Goal: Book appointment/travel/reservation

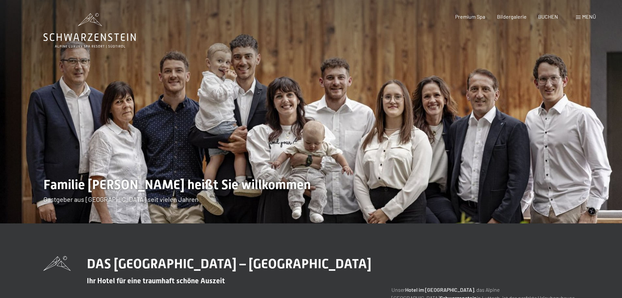
click at [521, 17] on span "Bildergalerie" at bounding box center [512, 16] width 30 height 6
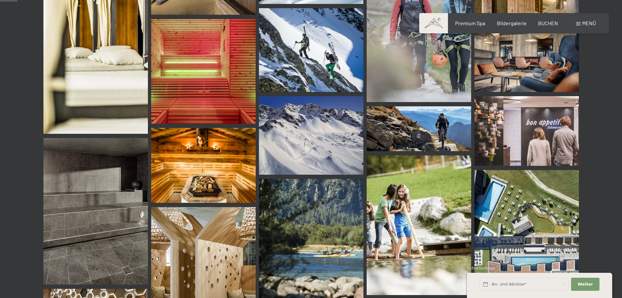
scroll to position [229, 0]
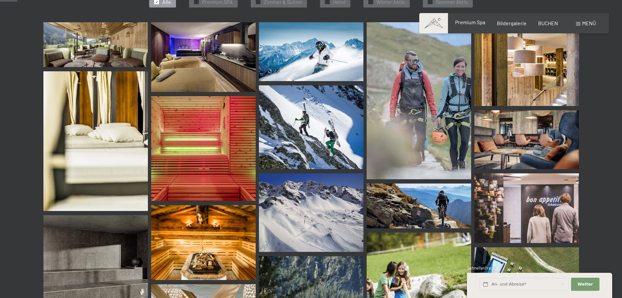
click at [475, 24] on span "Premium Spa" at bounding box center [470, 22] width 30 height 6
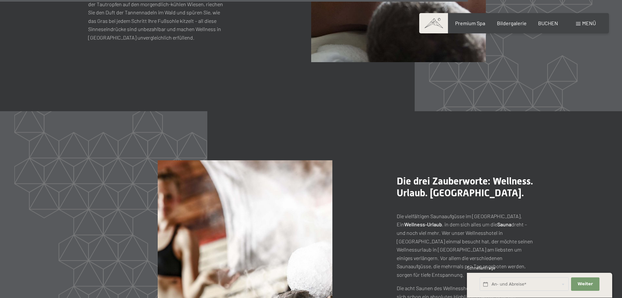
scroll to position [3135, 0]
drag, startPoint x: 517, startPoint y: 23, endPoint x: 522, endPoint y: 23, distance: 5.2
click at [517, 23] on span "Bildergalerie" at bounding box center [512, 22] width 30 height 6
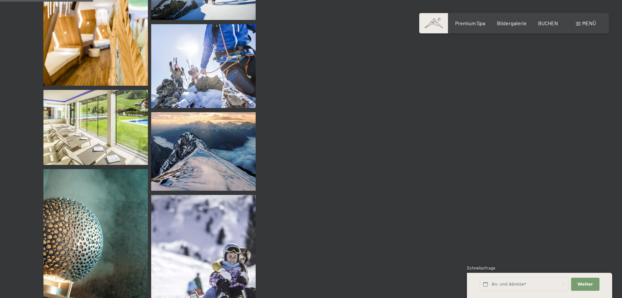
scroll to position [1241, 0]
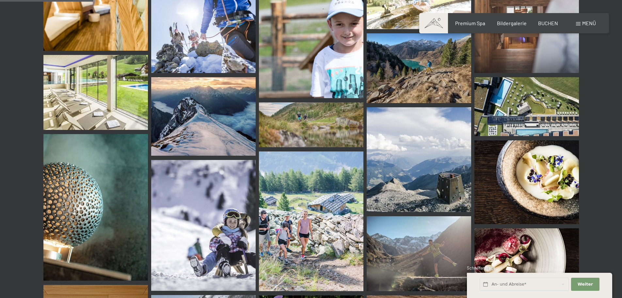
click at [535, 177] on img at bounding box center [527, 182] width 105 height 84
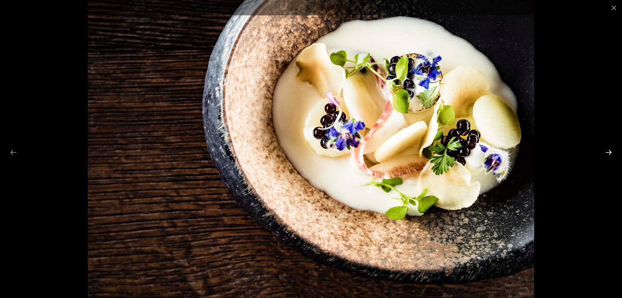
click at [610, 152] on button "Next slide" at bounding box center [609, 152] width 14 height 13
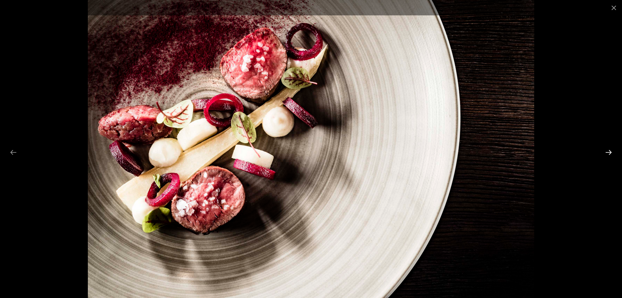
click at [610, 152] on button "Next slide" at bounding box center [609, 152] width 14 height 13
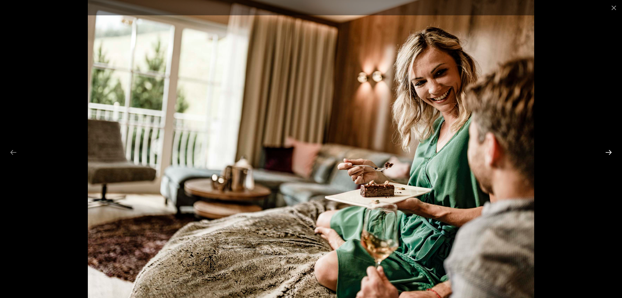
click at [610, 152] on button "Next slide" at bounding box center [609, 152] width 14 height 13
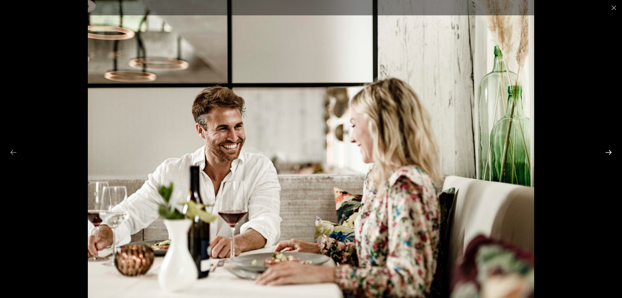
click at [612, 152] on button "Next slide" at bounding box center [609, 152] width 14 height 13
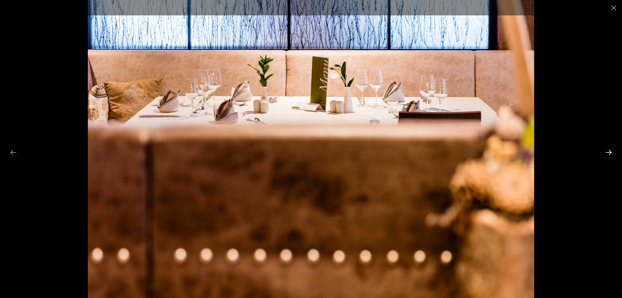
click at [608, 153] on button "Next slide" at bounding box center [609, 152] width 14 height 13
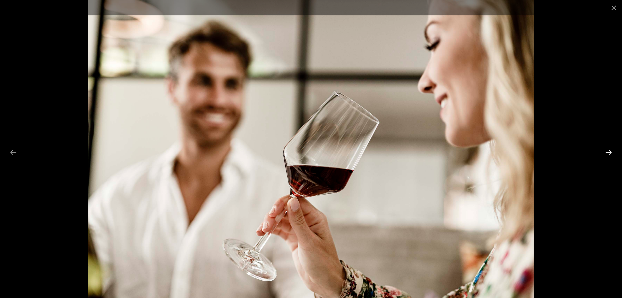
click at [608, 153] on button "Next slide" at bounding box center [609, 152] width 14 height 13
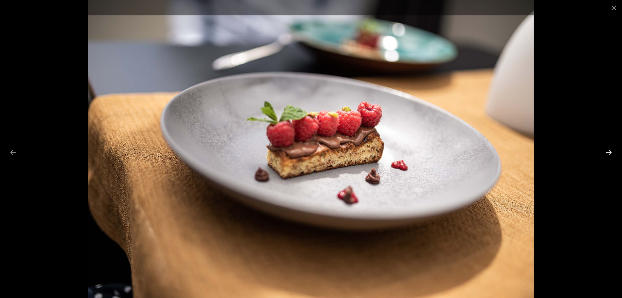
click at [605, 153] on button "Next slide" at bounding box center [609, 152] width 14 height 13
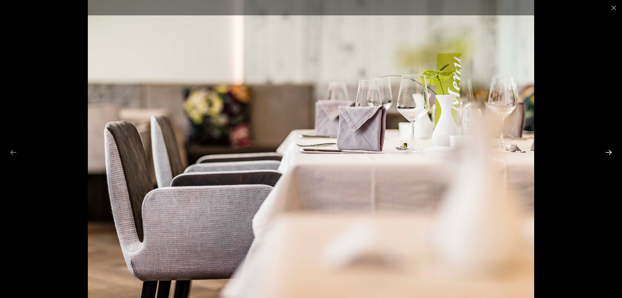
click at [605, 153] on button "Next slide" at bounding box center [609, 152] width 14 height 13
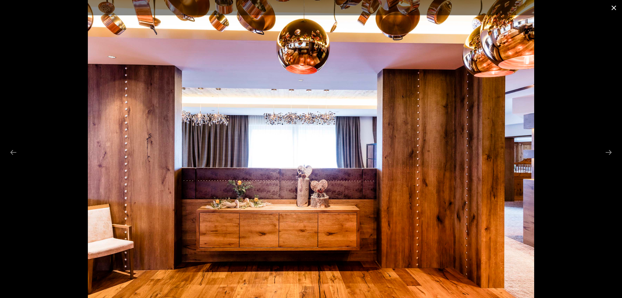
click at [612, 9] on button "Close gallery" at bounding box center [614, 7] width 16 height 15
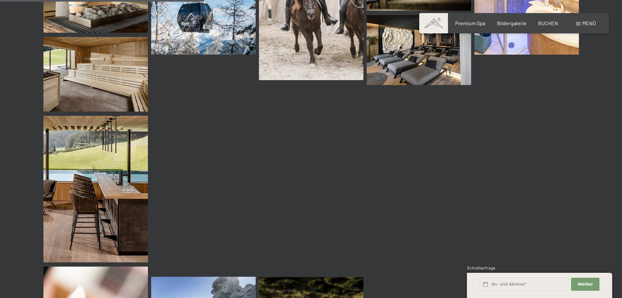
scroll to position [2711, 0]
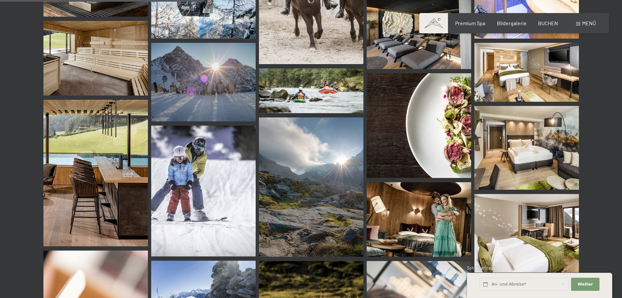
click at [433, 23] on span at bounding box center [433, 23] width 29 height 20
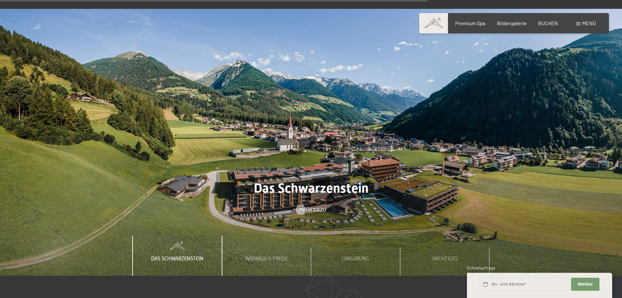
scroll to position [2254, 0]
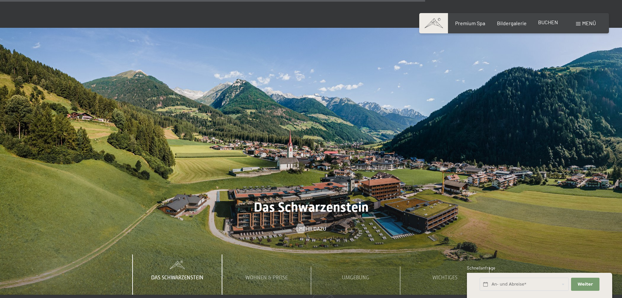
click at [554, 23] on span "BUCHEN" at bounding box center [548, 22] width 20 height 6
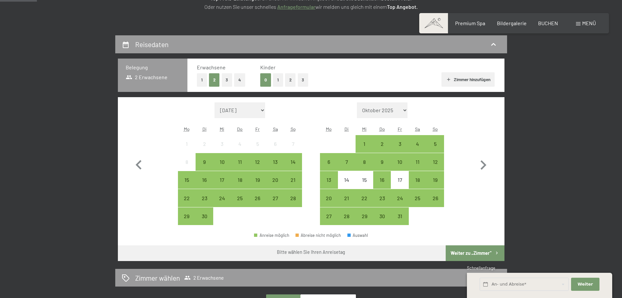
scroll to position [131, 0]
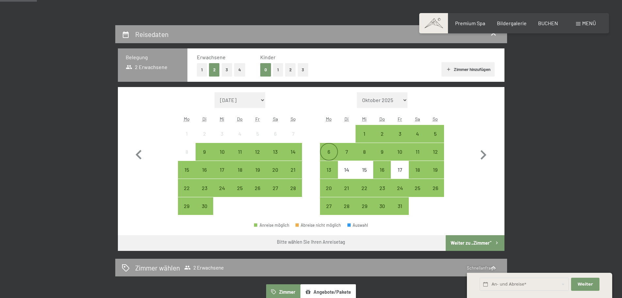
click at [331, 150] on div "6" at bounding box center [329, 157] width 16 height 16
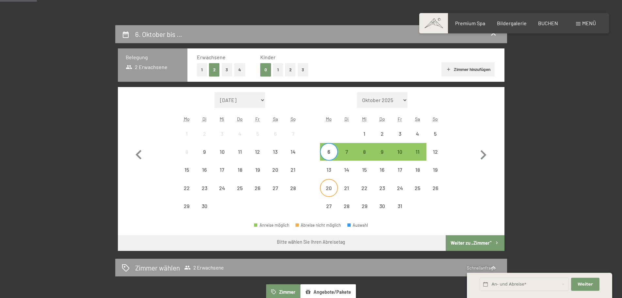
click at [330, 185] on div "20" at bounding box center [329, 193] width 16 height 16
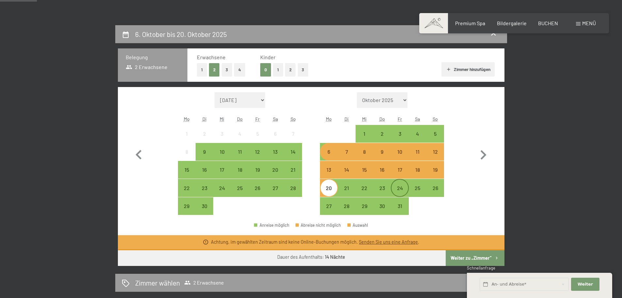
click at [399, 188] on div "24" at bounding box center [400, 193] width 16 height 16
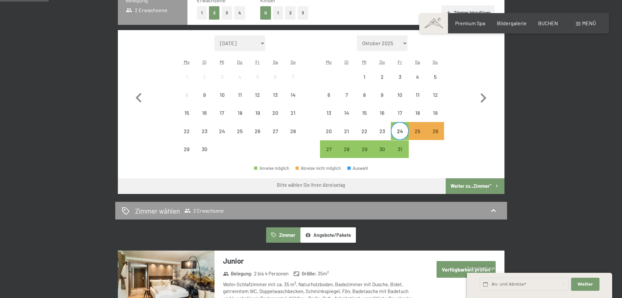
scroll to position [196, 0]
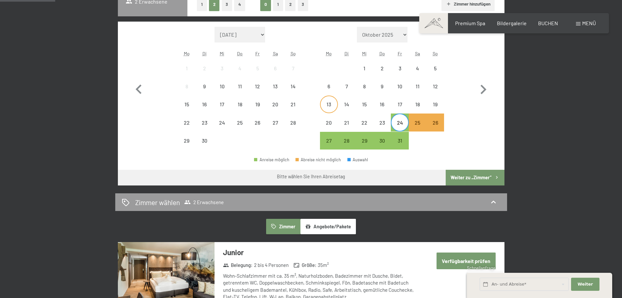
click at [328, 106] on div "13" at bounding box center [329, 110] width 16 height 16
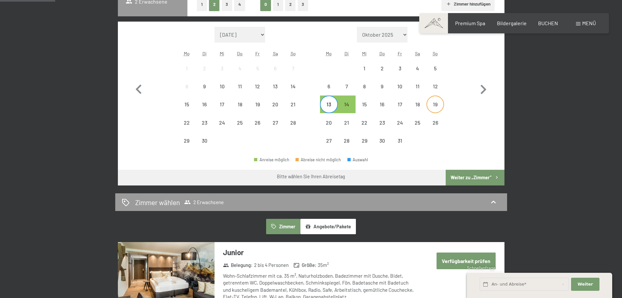
click at [429, 106] on div "19" at bounding box center [435, 110] width 16 height 16
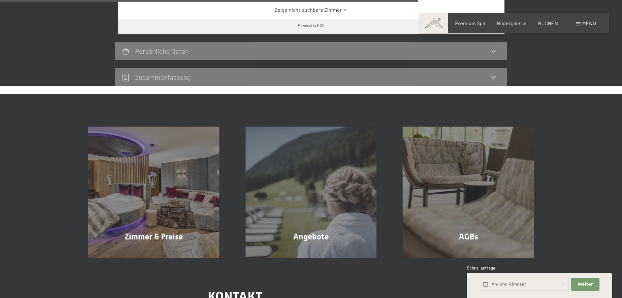
scroll to position [490, 0]
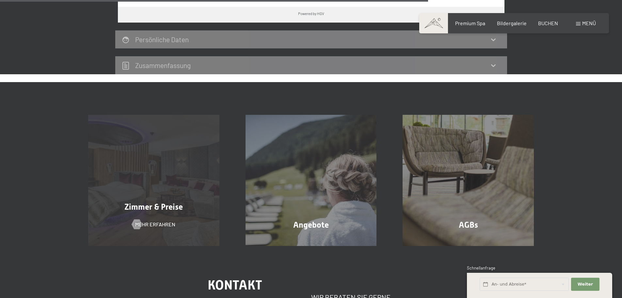
click at [151, 179] on div "Zimmer & Preise Mehr erfahren" at bounding box center [153, 180] width 157 height 131
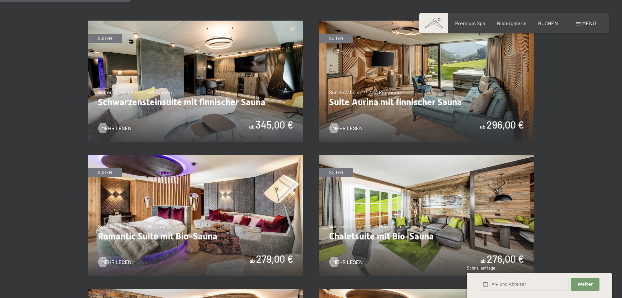
scroll to position [457, 0]
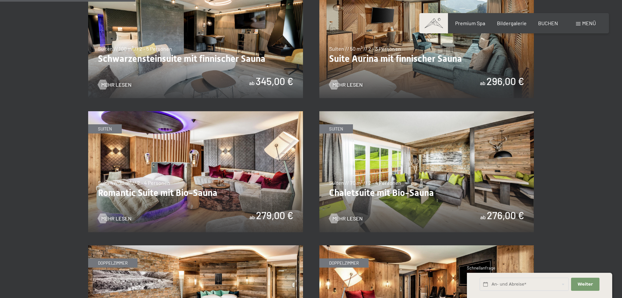
click at [163, 172] on img at bounding box center [195, 171] width 215 height 121
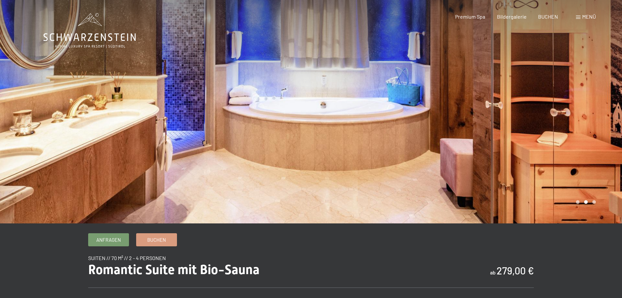
click at [93, 36] on icon at bounding box center [89, 30] width 92 height 35
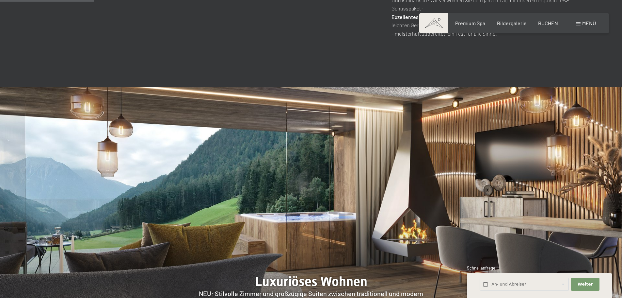
scroll to position [555, 0]
